Goal: Find specific page/section: Find specific page/section

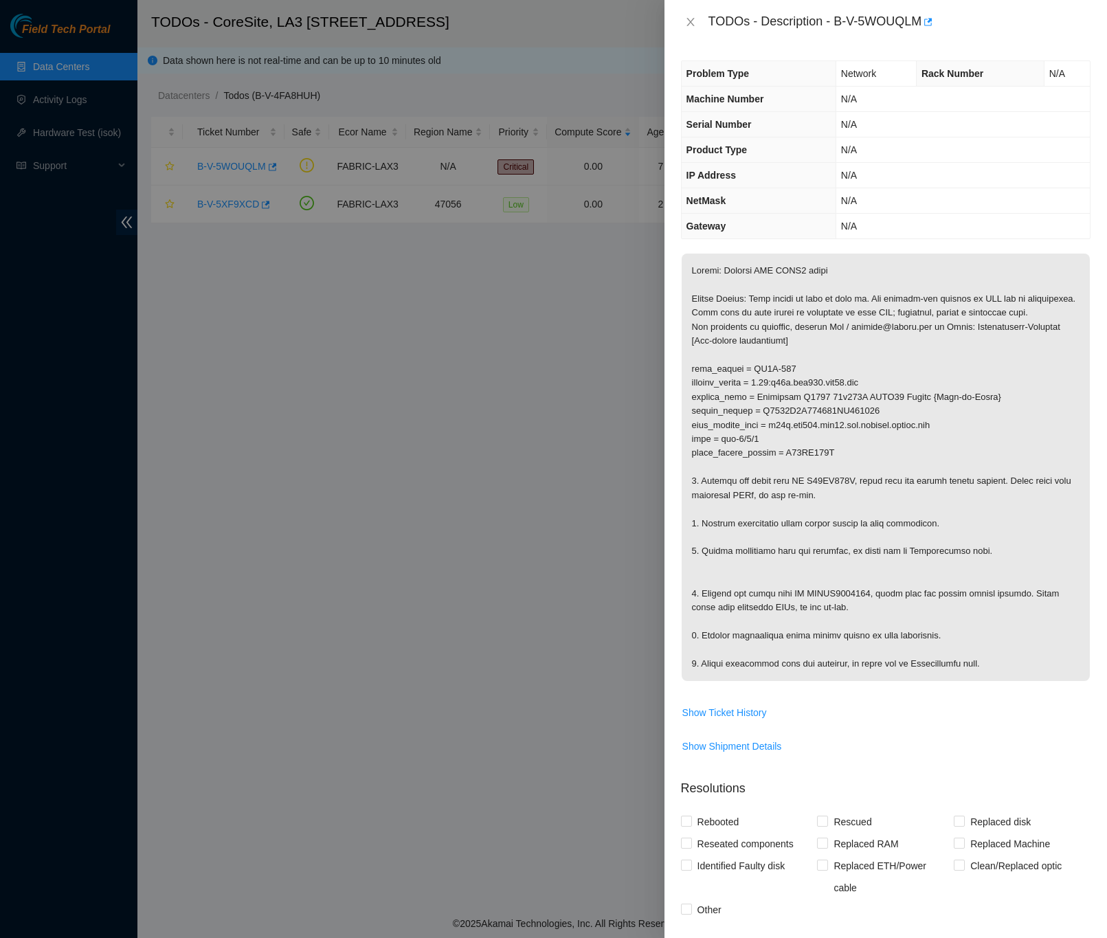
click at [997, 23] on div "TODOs - Description - B-V-5WOUQLM" at bounding box center [900, 22] width 382 height 22
drag, startPoint x: 835, startPoint y: 23, endPoint x: 920, endPoint y: 32, distance: 85.0
click at [920, 32] on div "TODOs - Description - B-V-5WOUQLM" at bounding box center [900, 22] width 382 height 22
copy div "B-V-5WOUQLM"
click at [1009, 12] on div "TODOs - Description - B-V-5WOUQLM" at bounding box center [900, 22] width 382 height 22
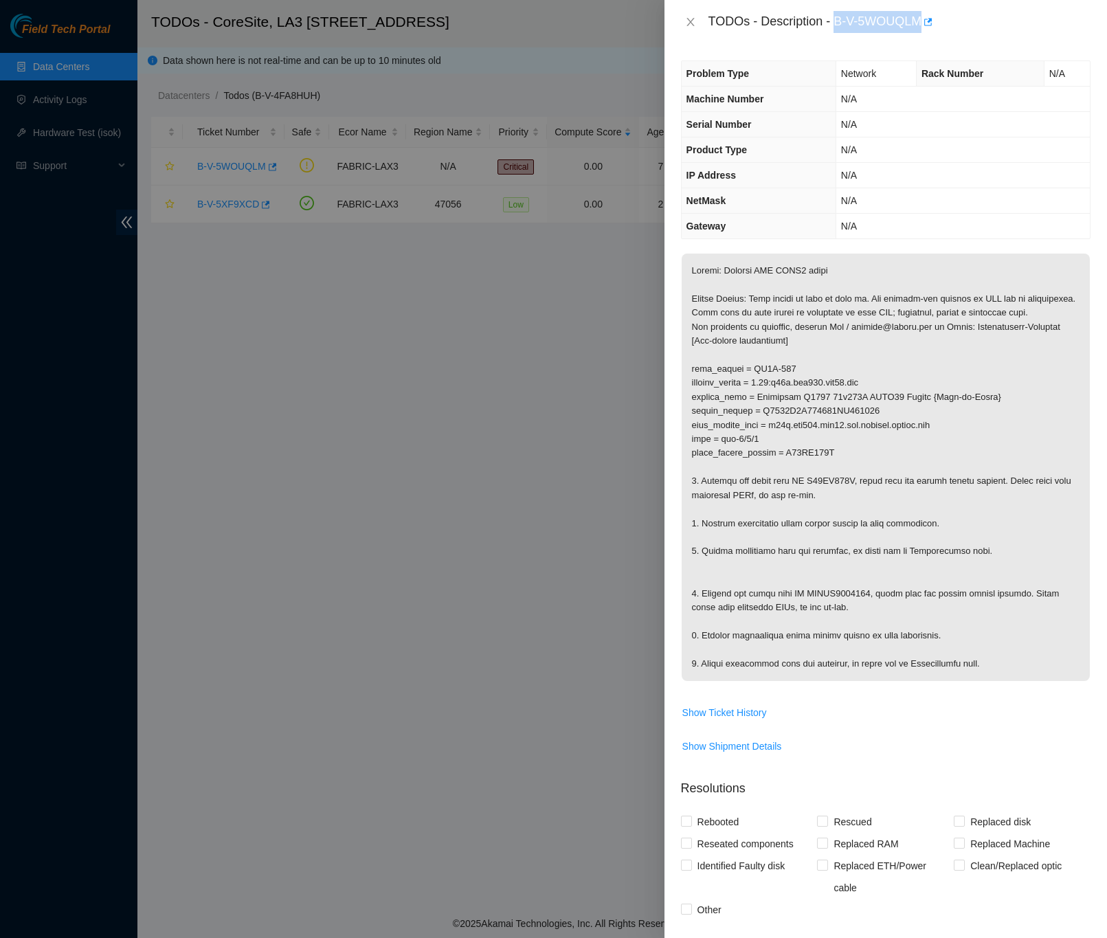
drag, startPoint x: 837, startPoint y: 23, endPoint x: 920, endPoint y: 23, distance: 83.2
click at [920, 23] on div "TODOs - Description - B-V-5WOUQLM" at bounding box center [900, 22] width 382 height 22
copy div "B-V-5WOUQLM"
click at [720, 40] on div "TODOs - Description - B-V-5WOUQLM" at bounding box center [886, 22] width 443 height 44
click at [687, 31] on div "TODOs - Description - B-V-5WOUQLM" at bounding box center [886, 22] width 410 height 22
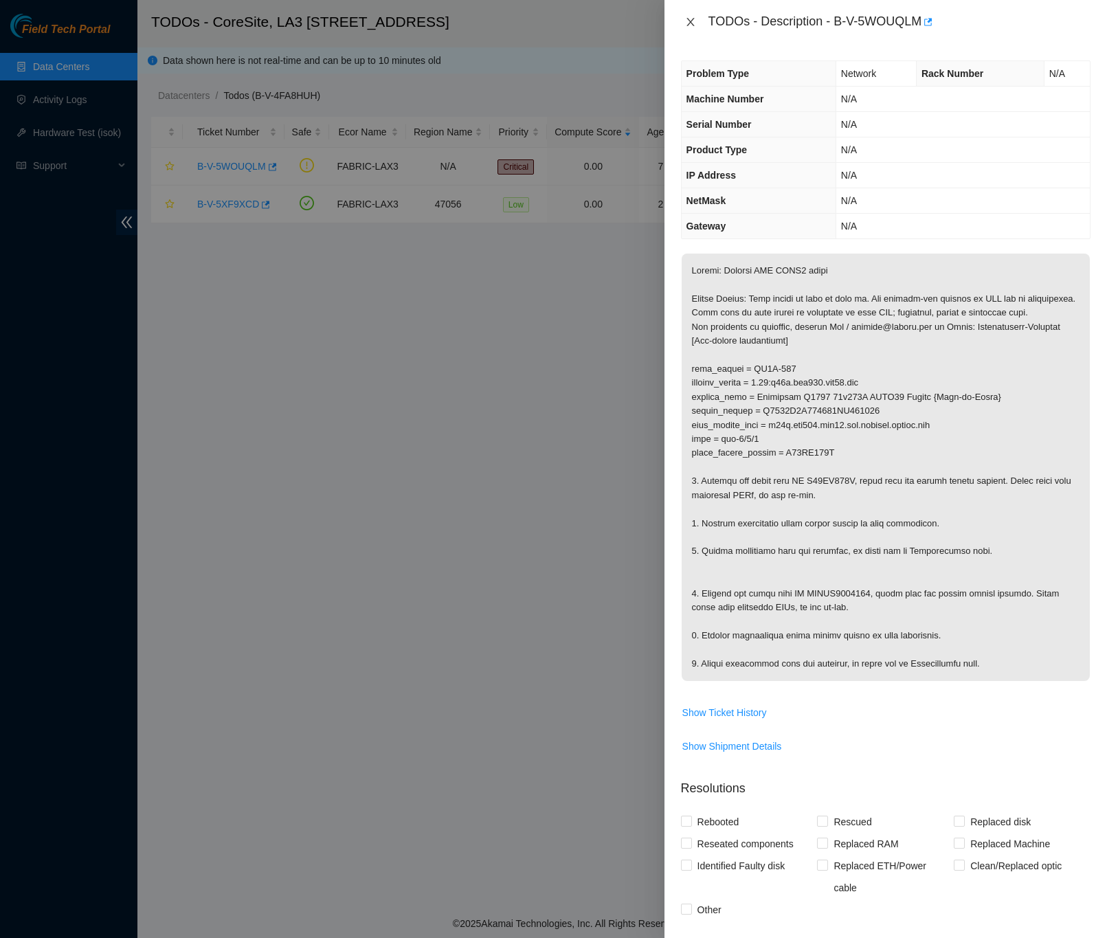
click at [689, 25] on icon "close" at bounding box center [690, 21] width 11 height 11
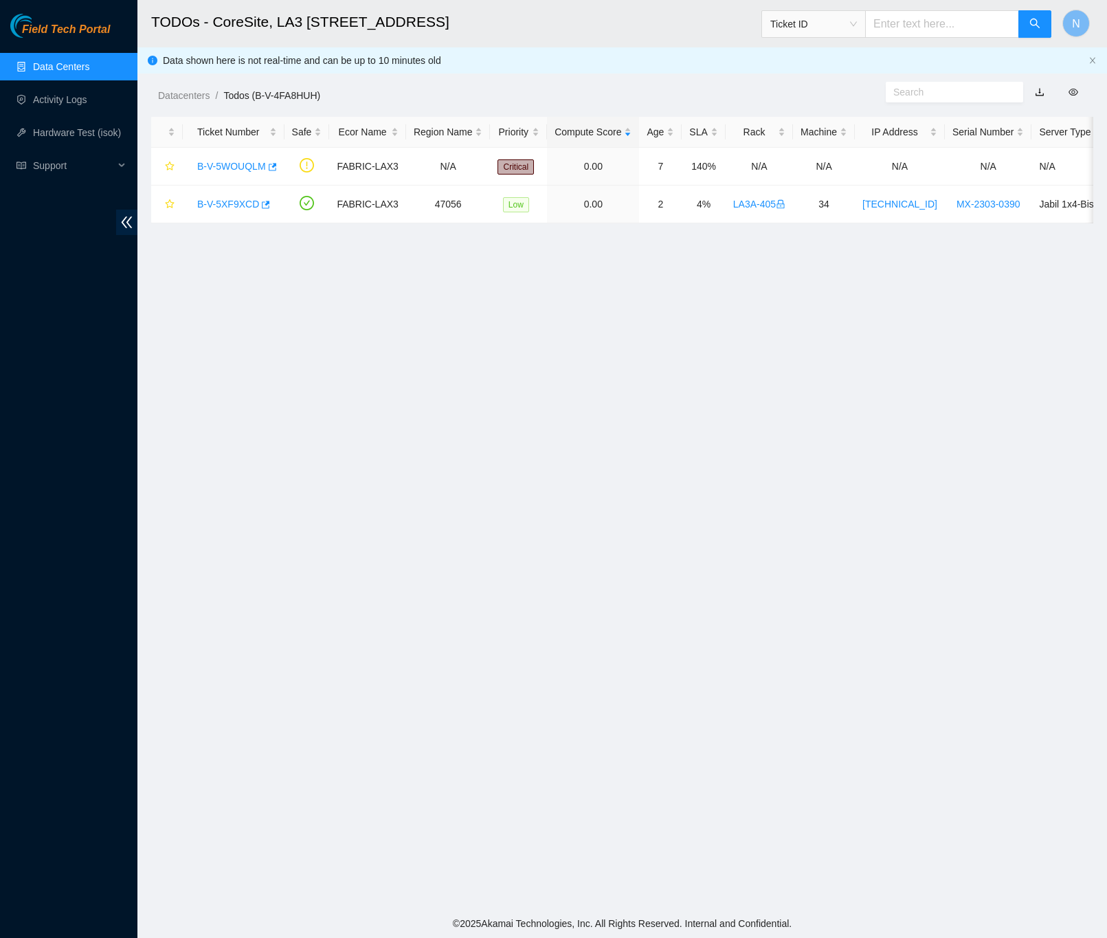
click at [63, 61] on link "Data Centers" at bounding box center [61, 66] width 56 height 11
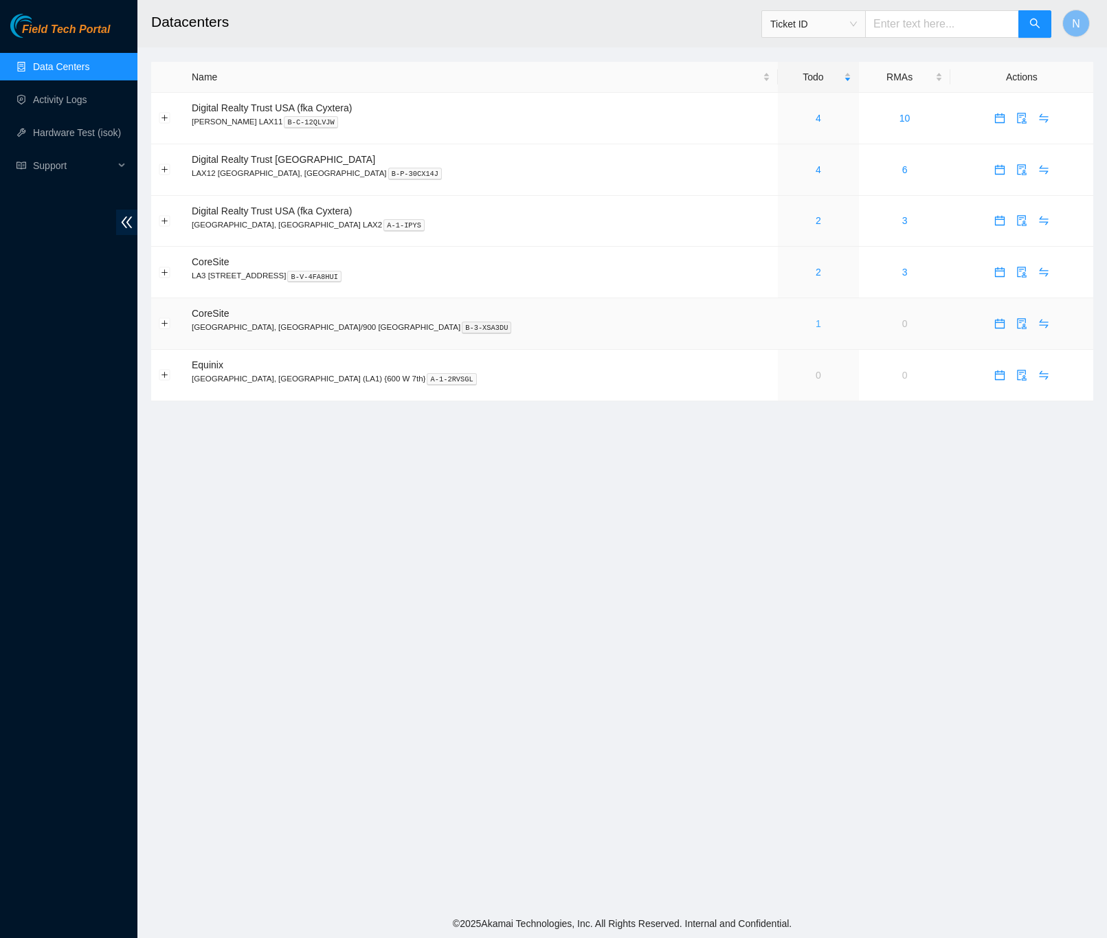
click at [816, 329] on link "1" at bounding box center [818, 323] width 5 height 11
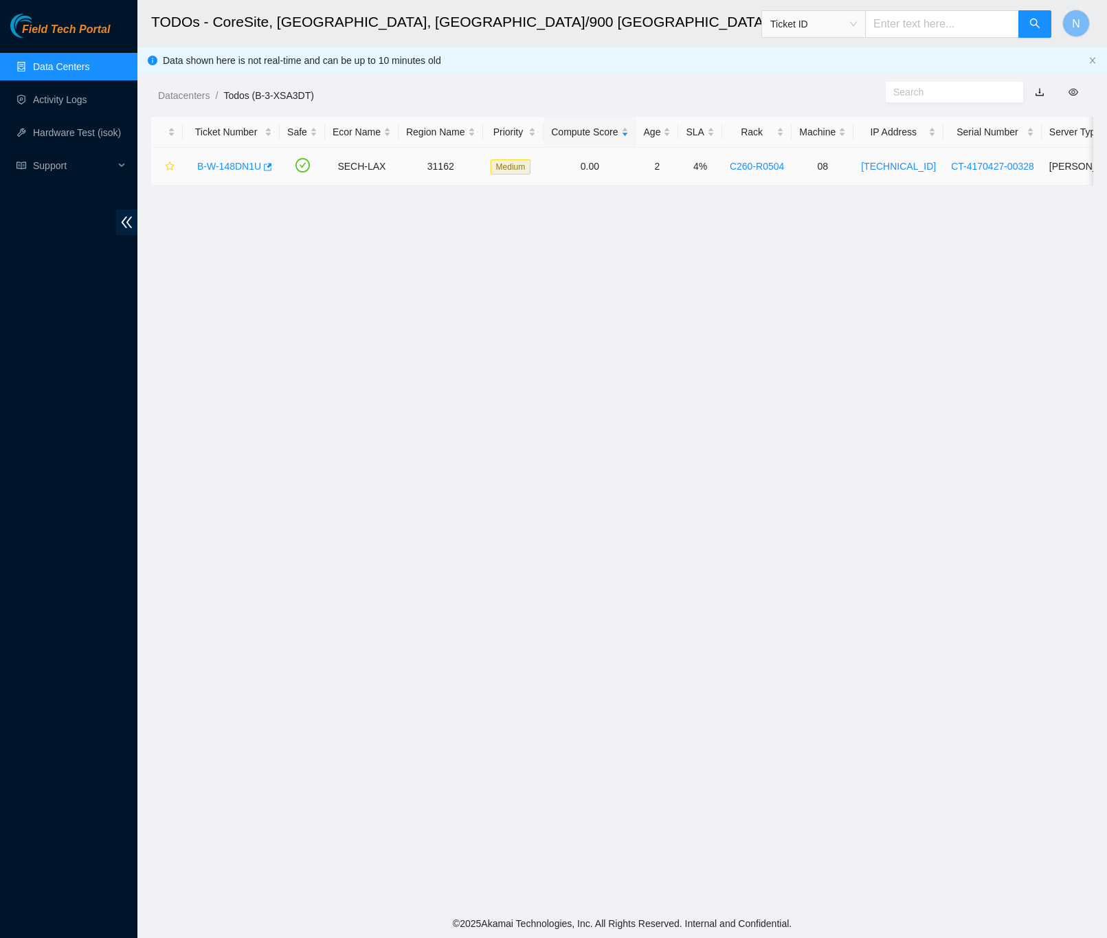
click at [217, 170] on link "B-W-148DN1U" at bounding box center [229, 166] width 64 height 11
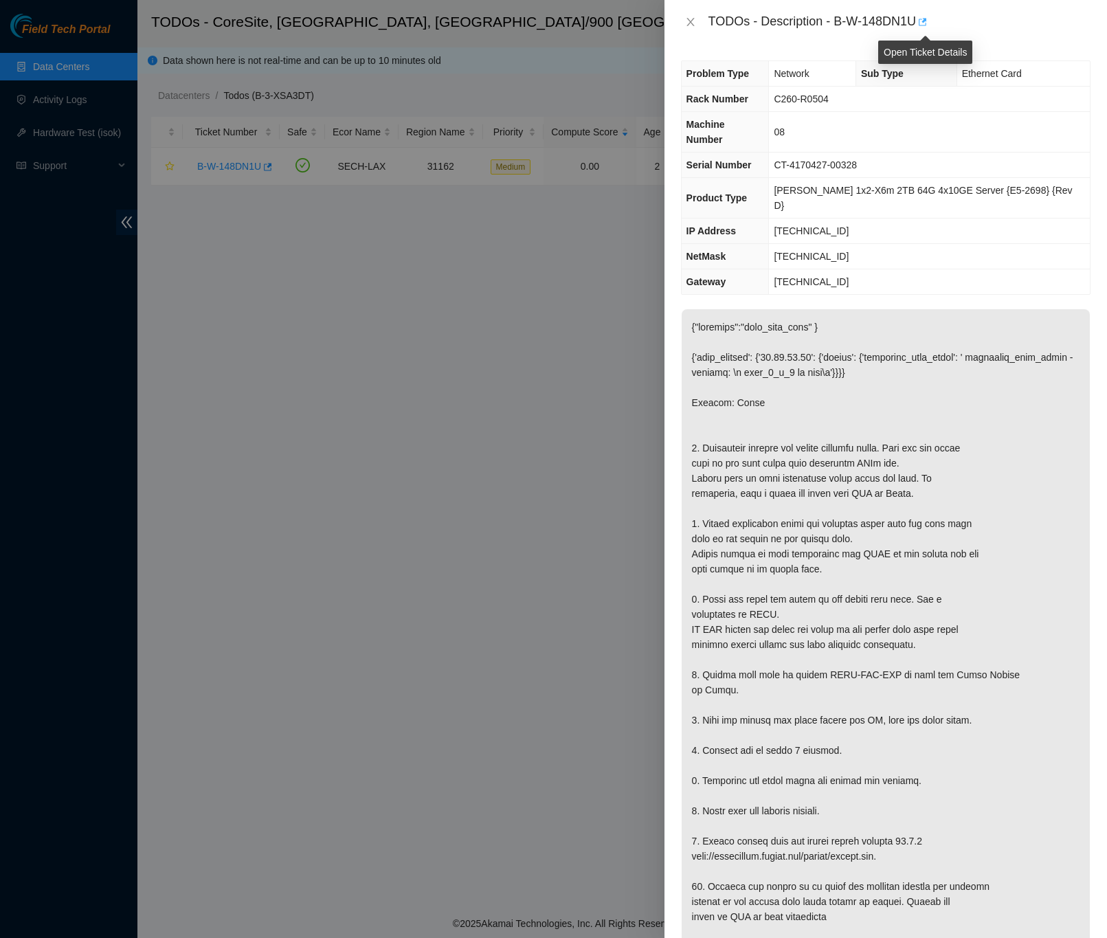
click at [927, 23] on icon "button" at bounding box center [922, 22] width 10 height 10
click at [693, 21] on icon "close" at bounding box center [690, 21] width 11 height 11
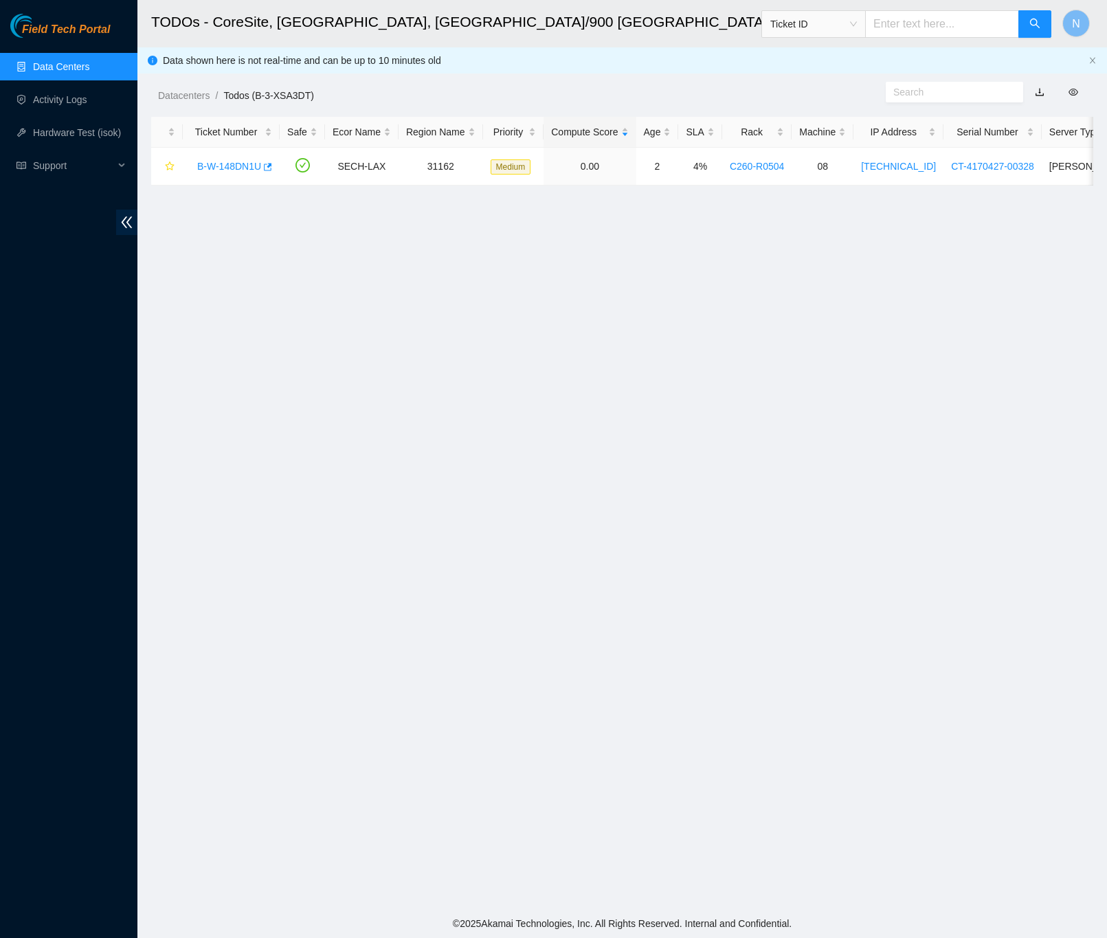
click at [81, 64] on link "Data Centers" at bounding box center [61, 66] width 56 height 11
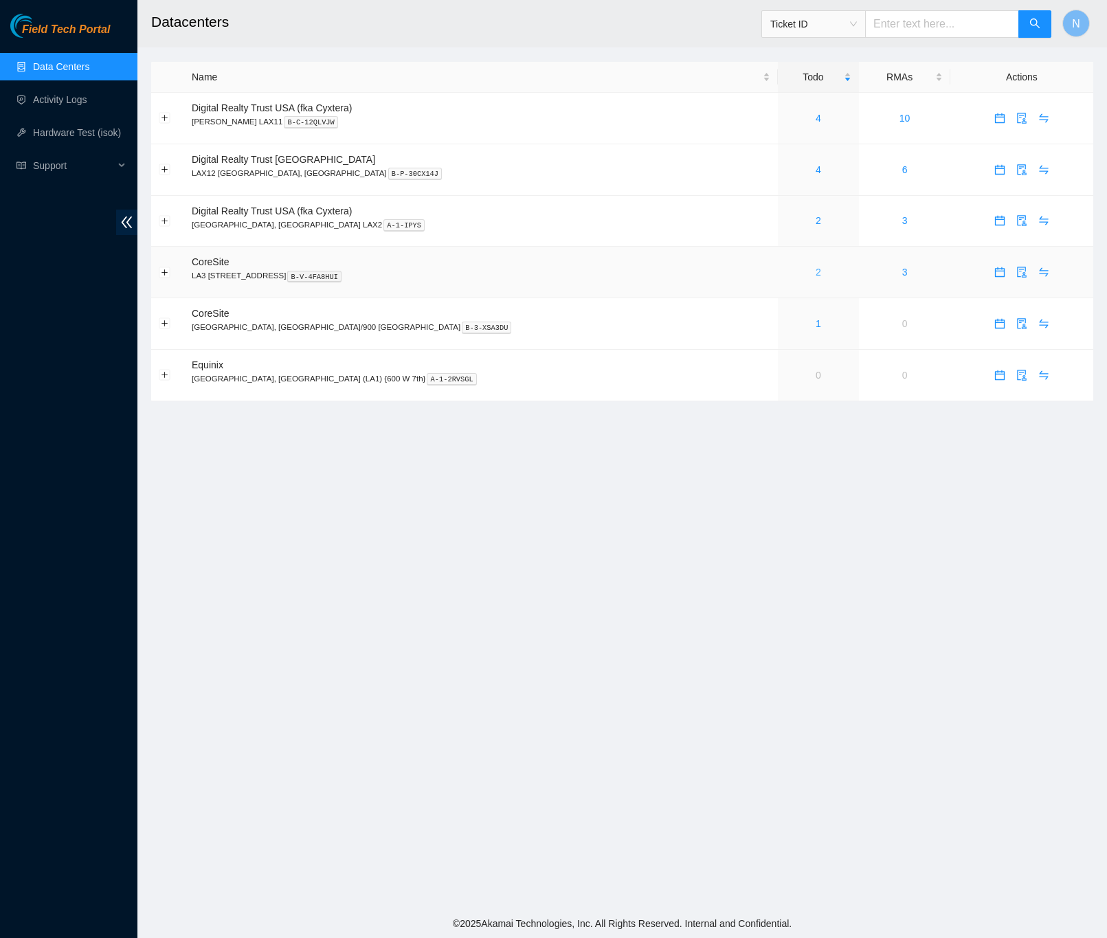
click at [816, 276] on link "2" at bounding box center [818, 272] width 5 height 11
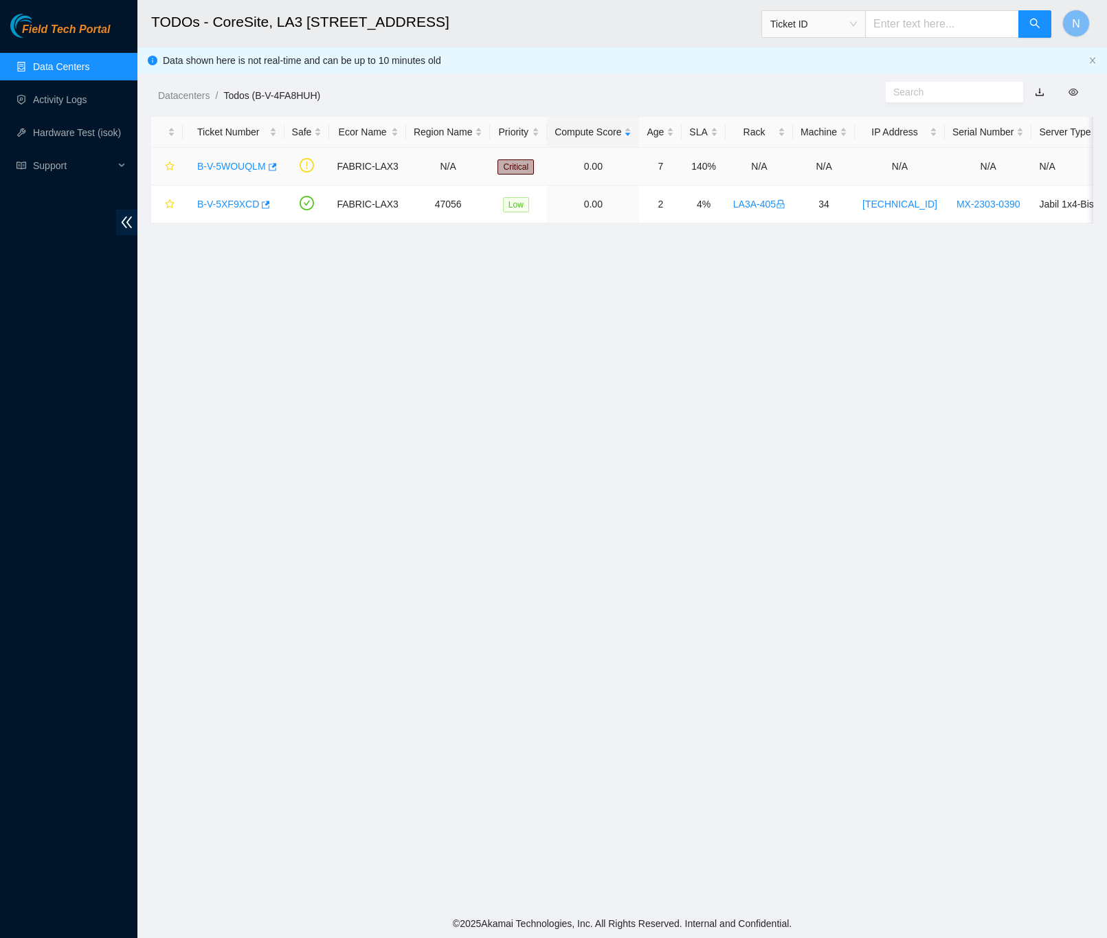
click at [234, 164] on link "B-V-5WOUQLM" at bounding box center [231, 166] width 69 height 11
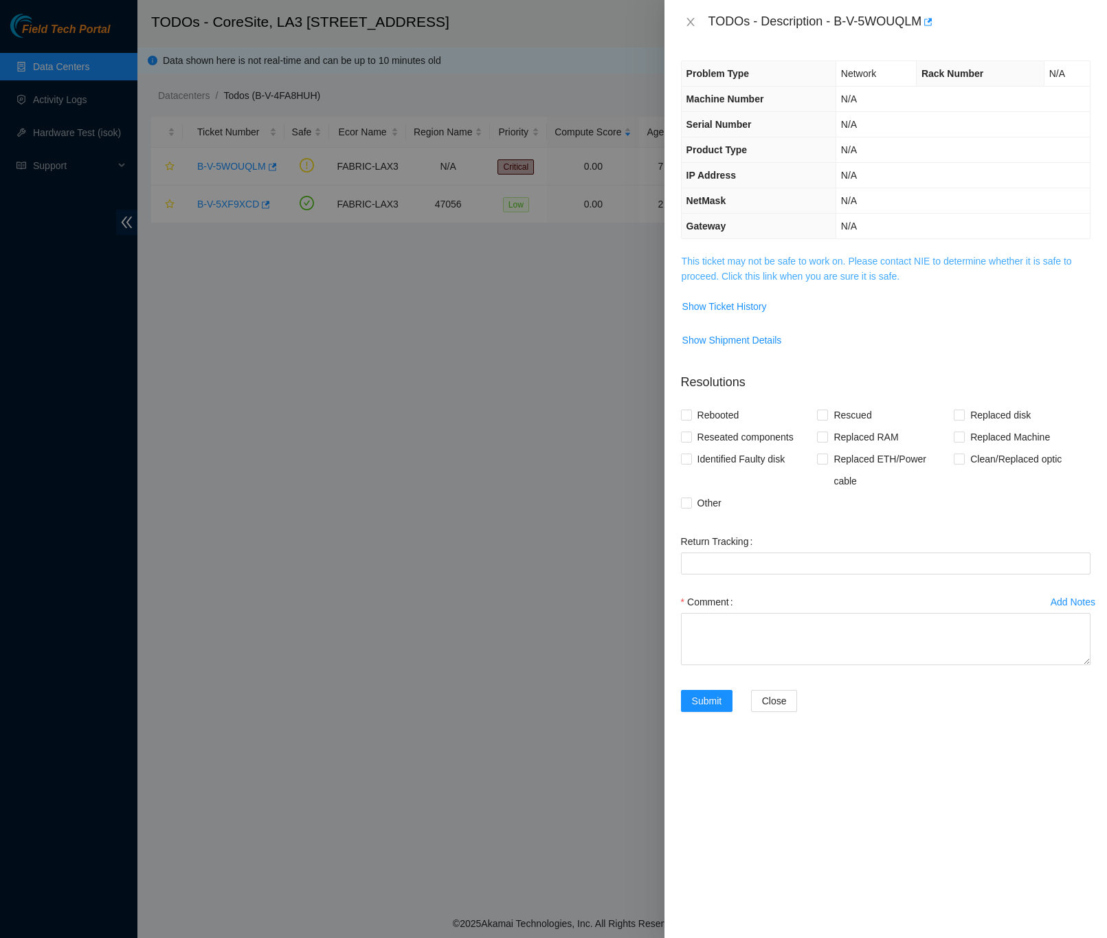
click at [720, 277] on link "This ticket may not be safe to work on. Please contact NIE to determine whether…" at bounding box center [877, 269] width 390 height 26
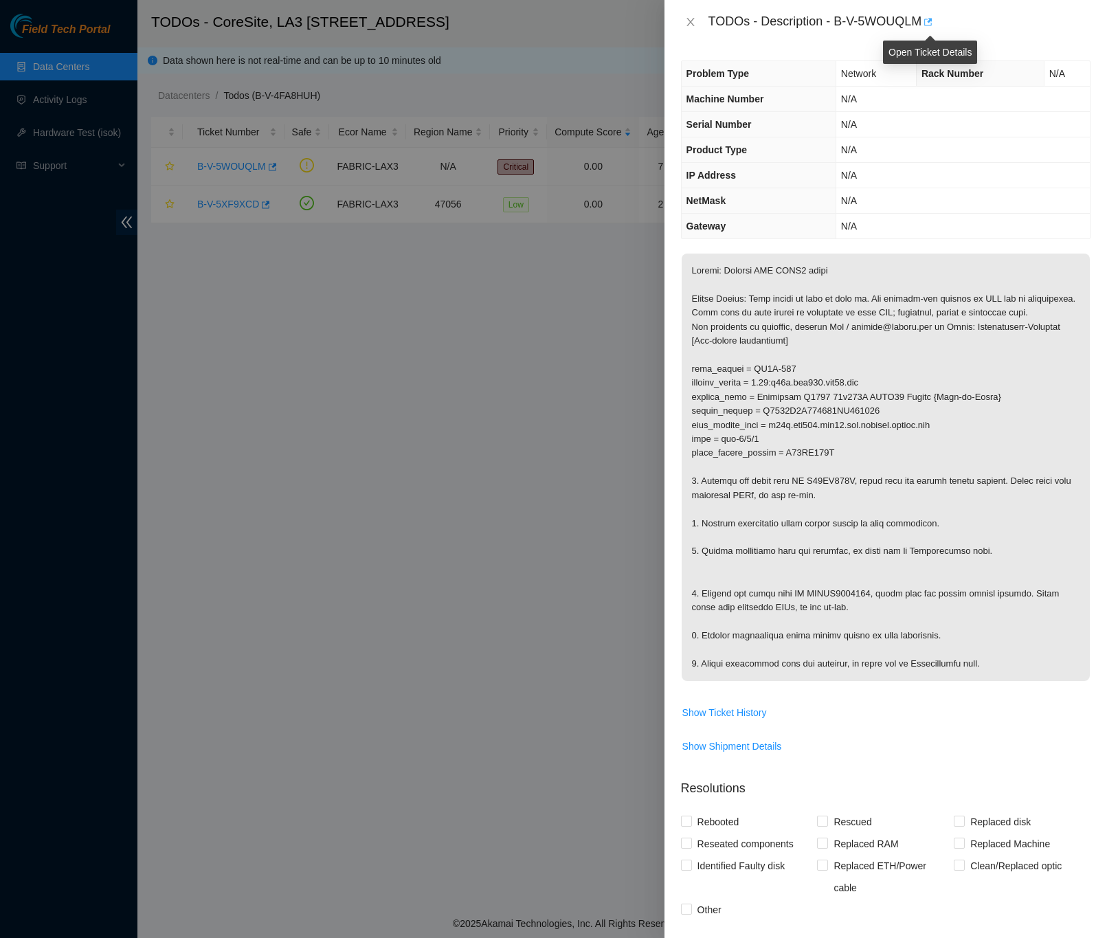
click at [927, 21] on icon "button" at bounding box center [927, 22] width 10 height 10
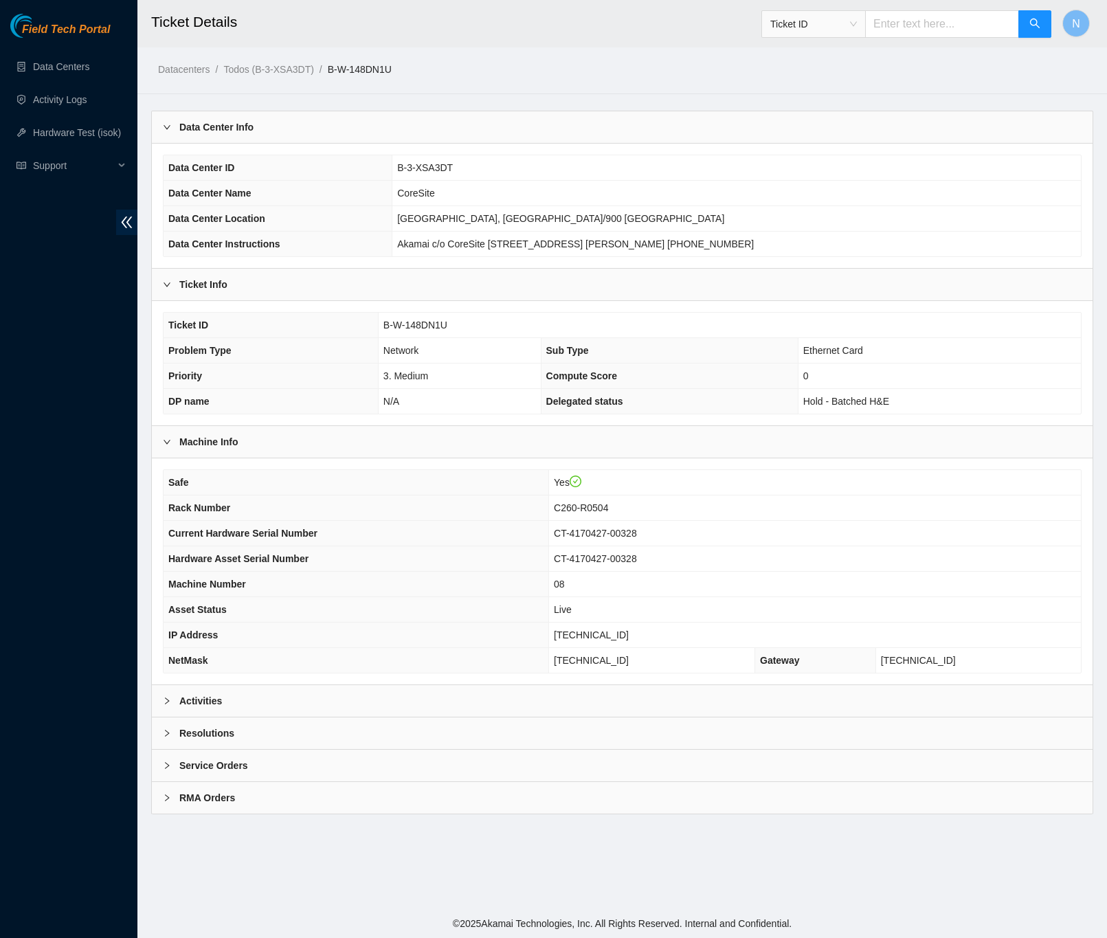
click at [210, 707] on b "Activities" at bounding box center [200, 701] width 43 height 15
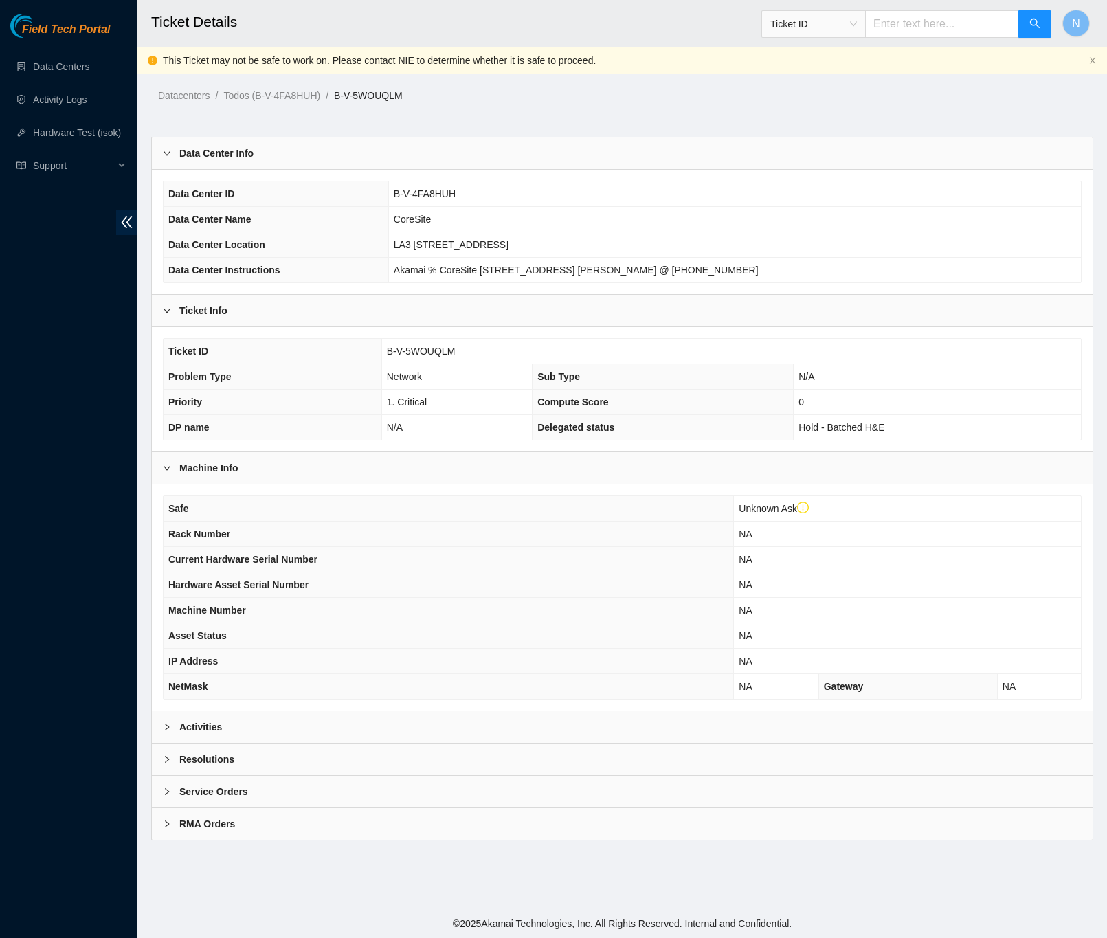
click at [198, 731] on b "Activities" at bounding box center [200, 727] width 43 height 15
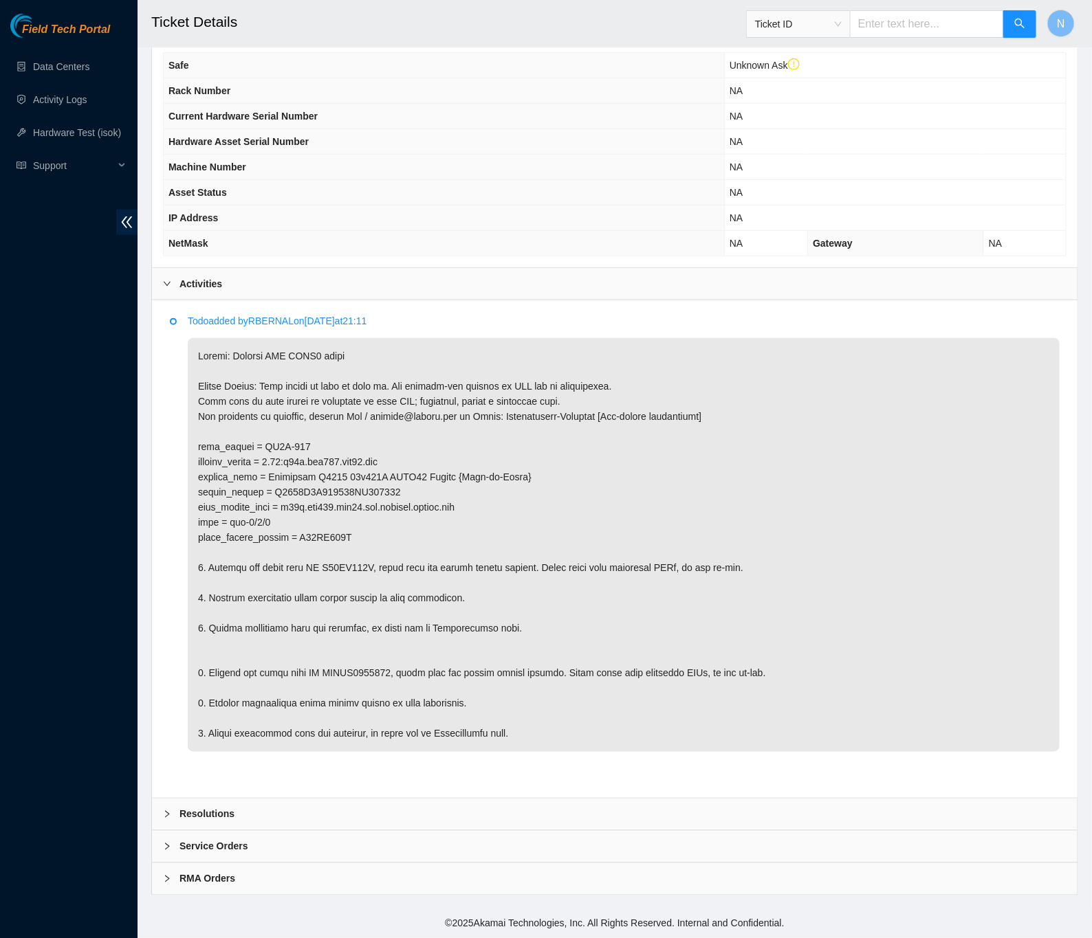
scroll to position [454, 0]
